Goal: Check status: Check status

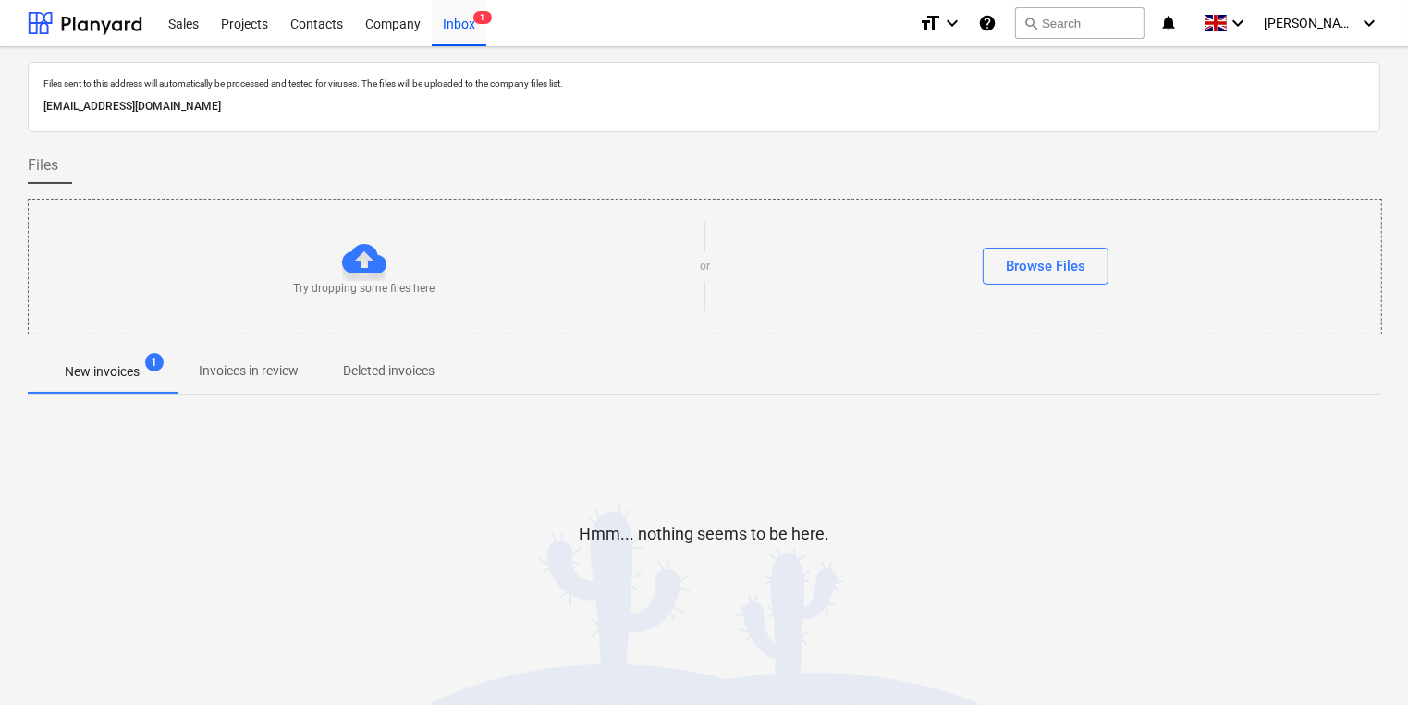
click at [128, 387] on button "New invoices 1" at bounding box center [102, 371] width 149 height 44
click at [238, 377] on p "Invoices in review" at bounding box center [249, 370] width 100 height 19
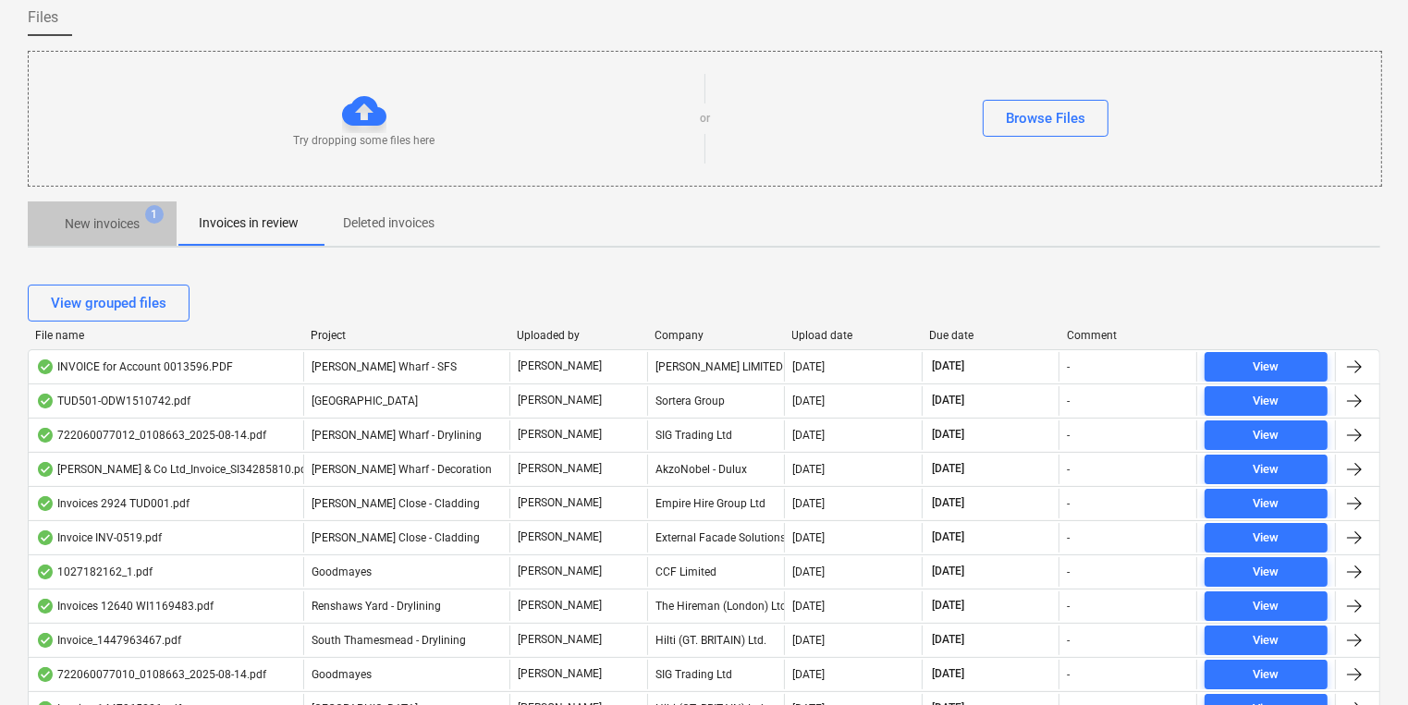
click at [122, 223] on p "New invoices" at bounding box center [102, 223] width 75 height 19
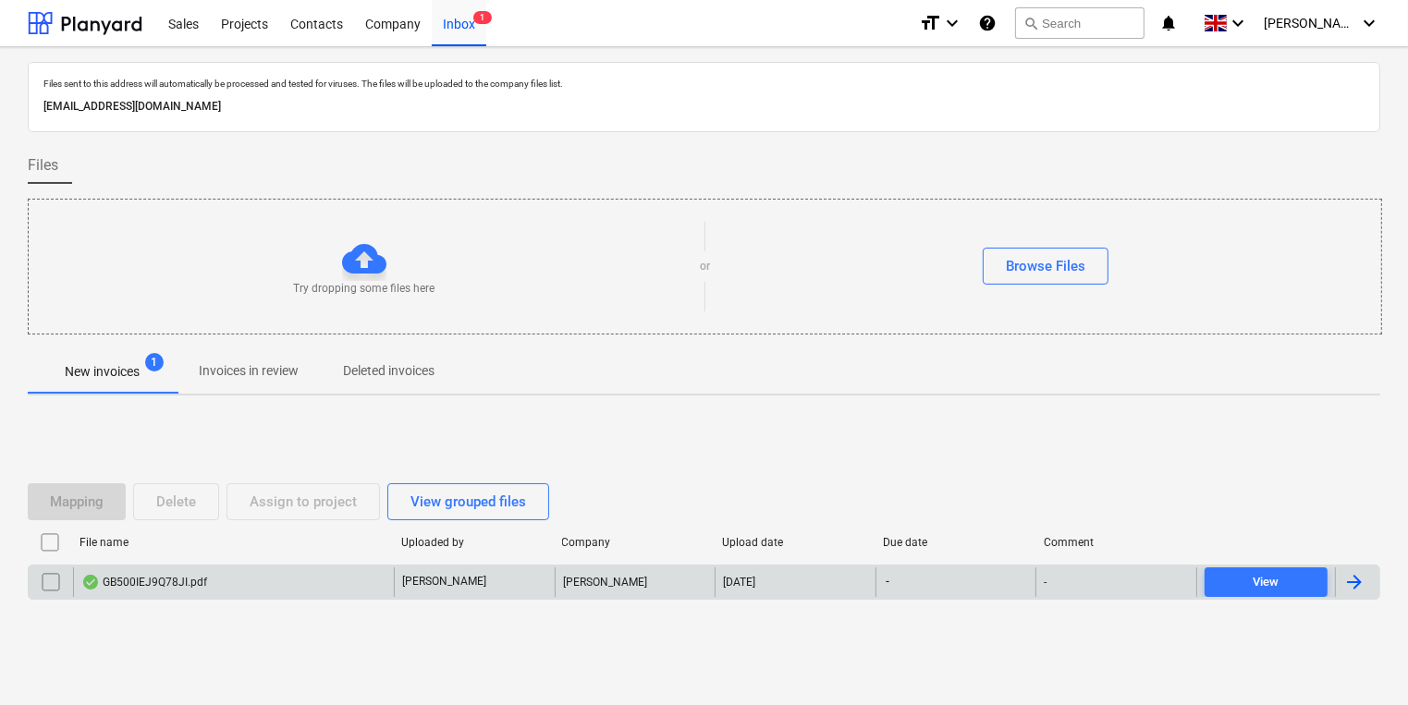
click at [245, 575] on div "GB500IEJ9Q78JI.pdf" at bounding box center [233, 583] width 321 height 30
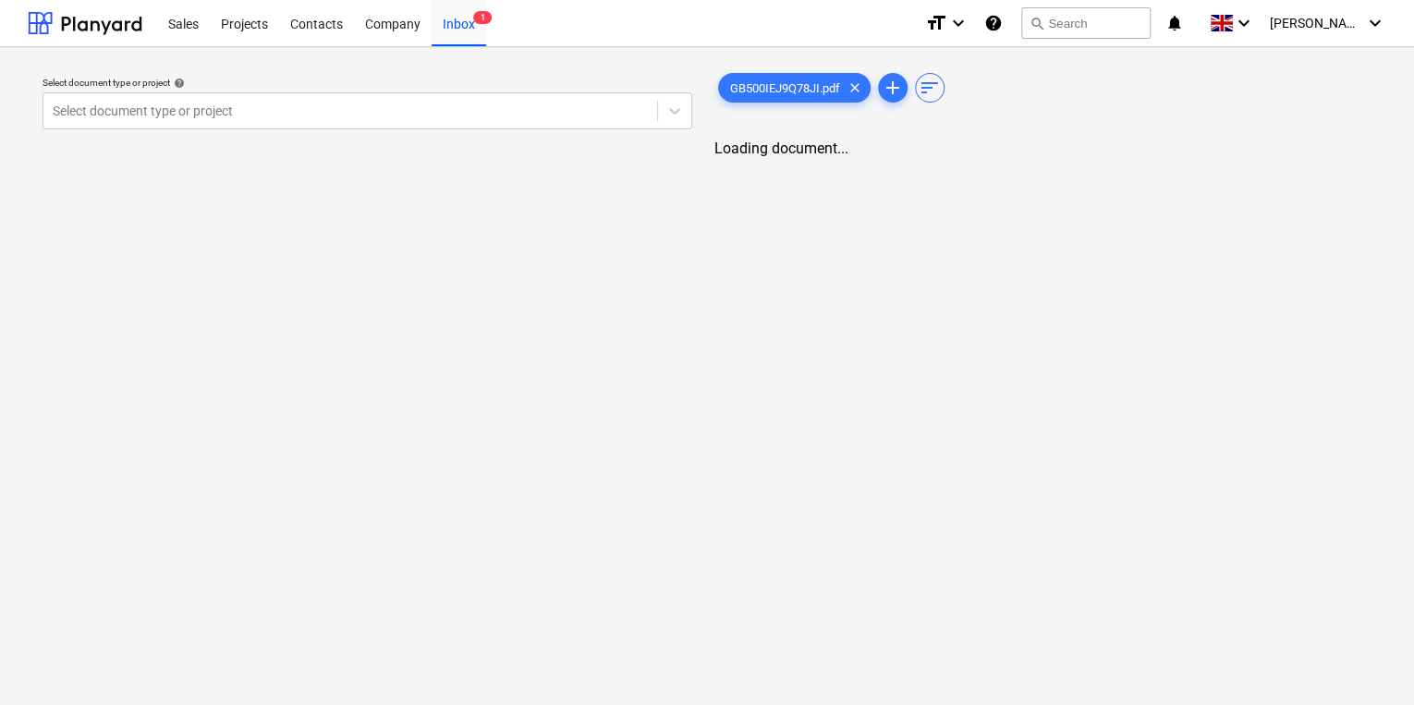
click at [472, 220] on div "Select document type or project help Select document type or project GB500IEJ9Q…" at bounding box center [707, 376] width 1414 height 658
click at [446, 19] on div "Inbox" at bounding box center [459, 22] width 55 height 47
